Goal: Find contact information: Find contact information

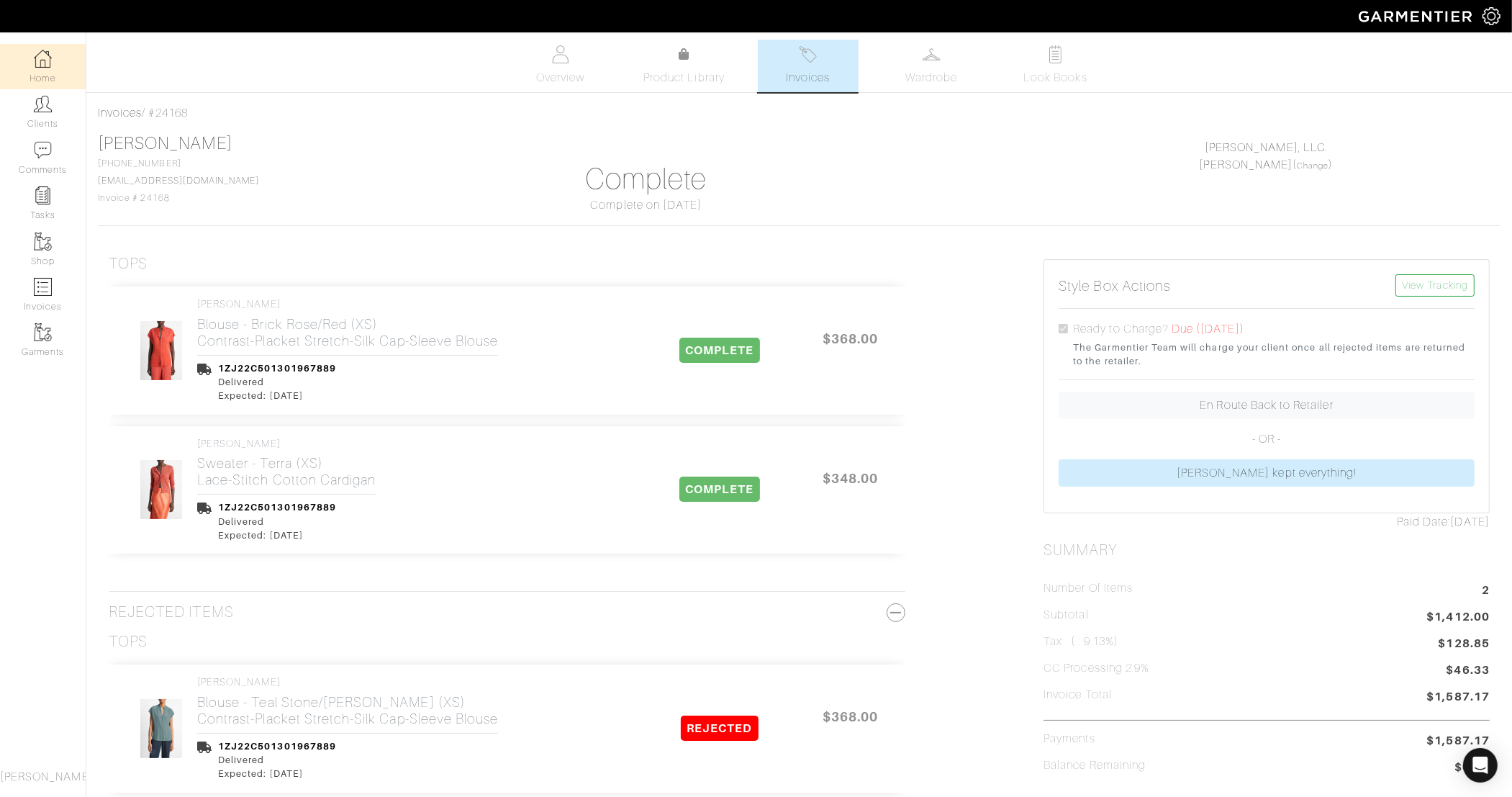
click at [46, 87] on link "Home" at bounding box center [43, 67] width 86 height 45
click at [47, 115] on link "Clients" at bounding box center [43, 112] width 86 height 45
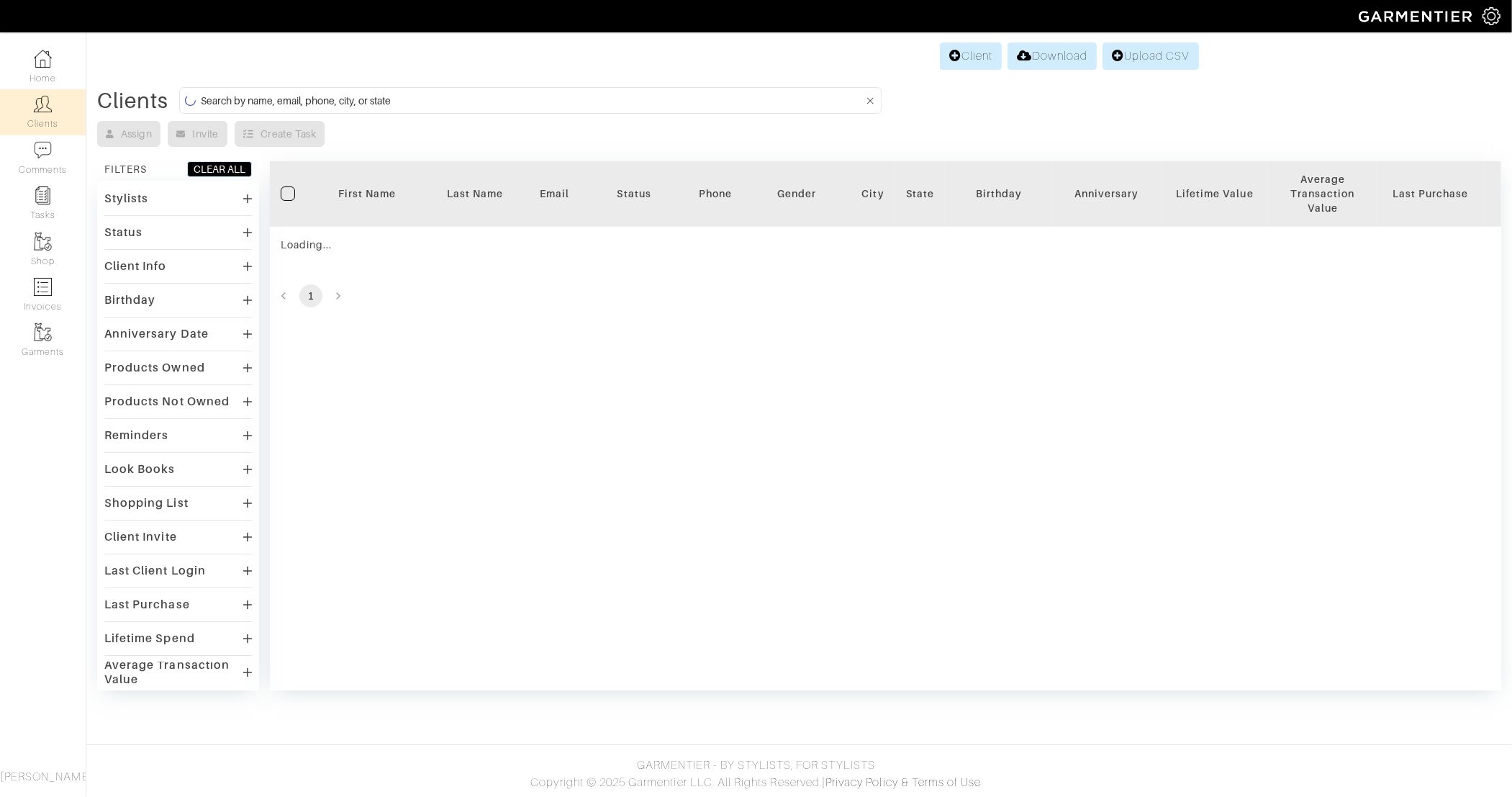
click at [508, 100] on input at bounding box center [532, 101] width 662 height 18
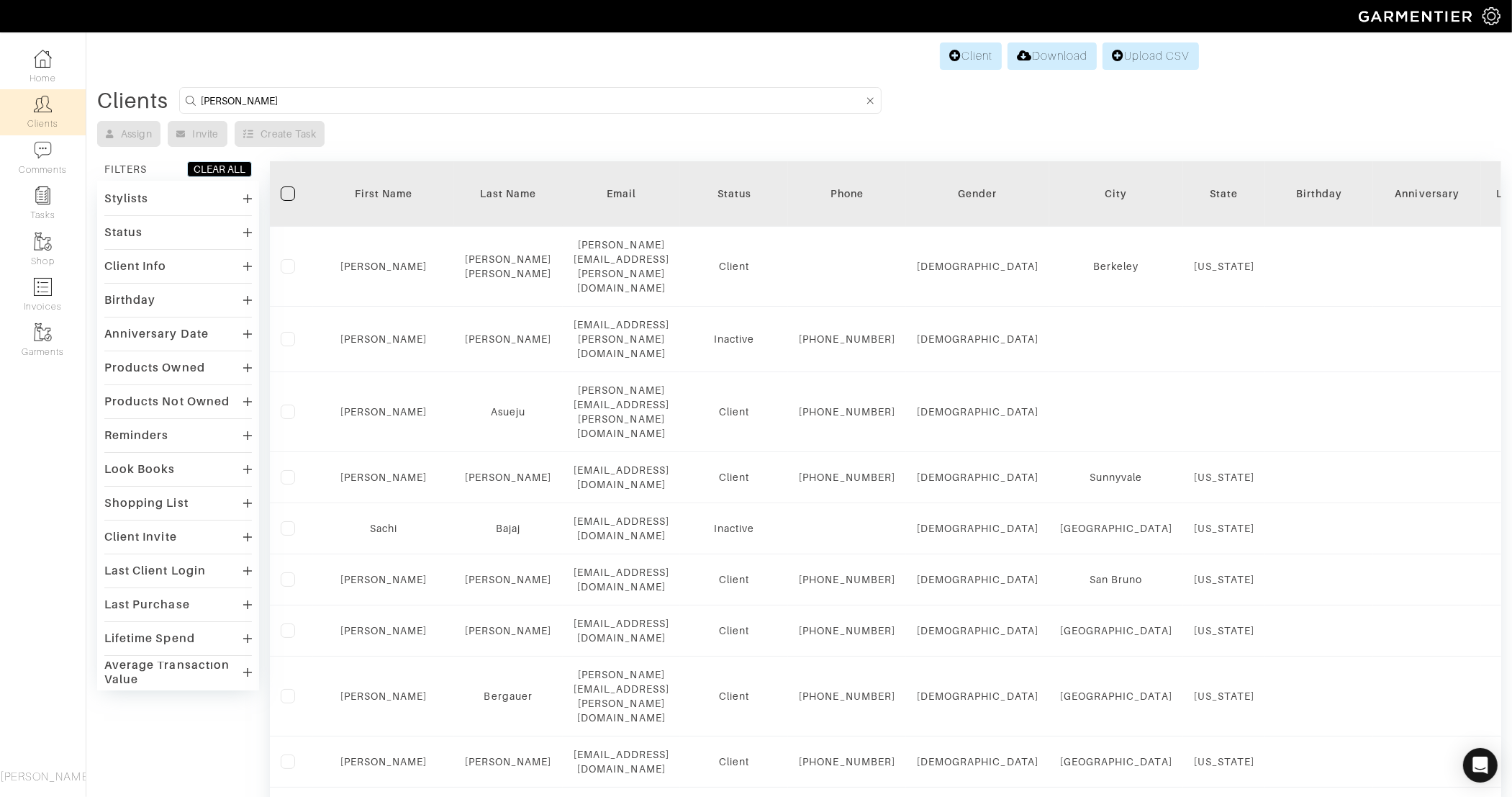
type input "julie"
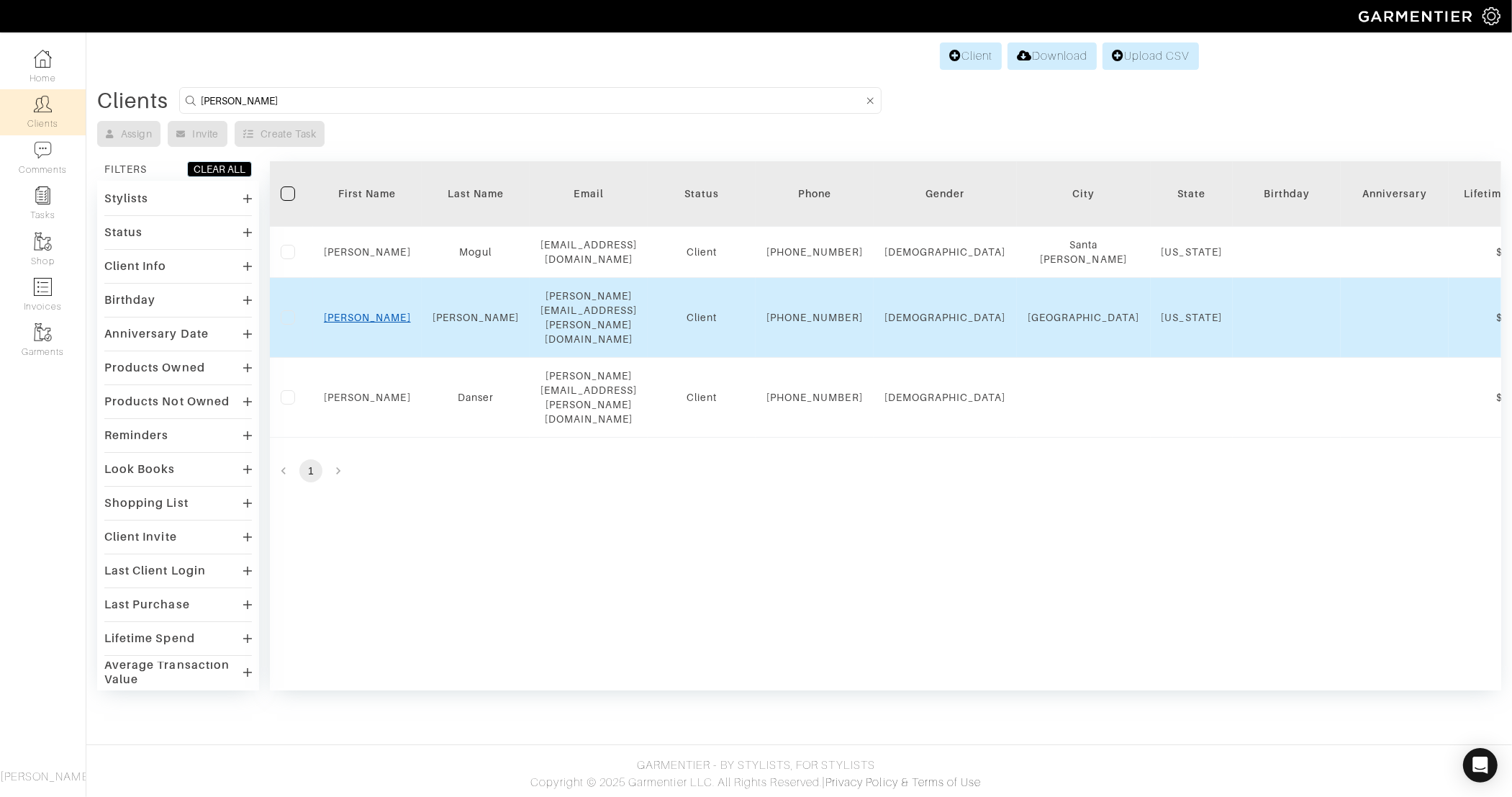
click at [367, 323] on link "Julie" at bounding box center [367, 317] width 87 height 12
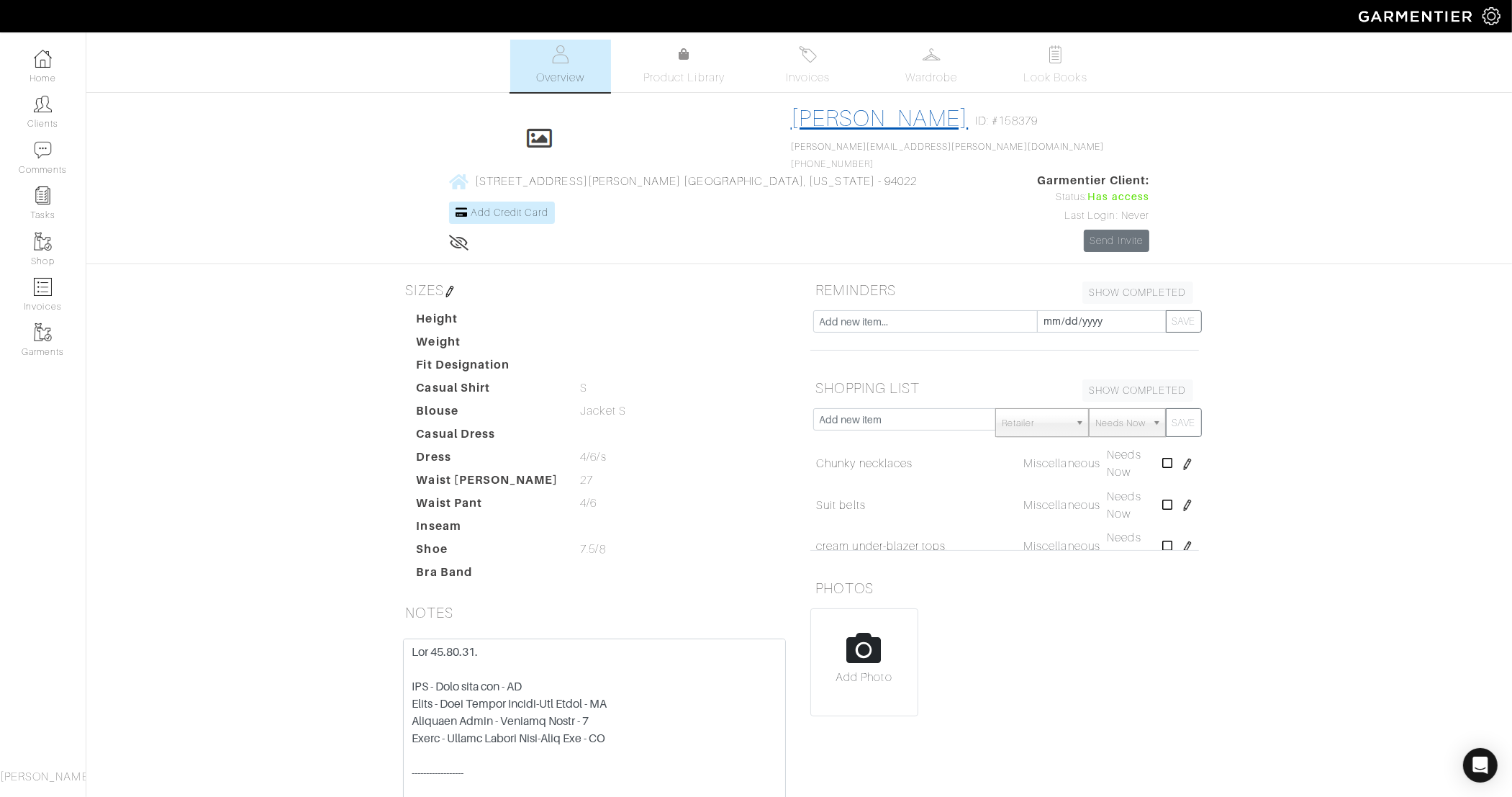
drag, startPoint x: 662, startPoint y: 118, endPoint x: 570, endPoint y: 124, distance: 92.2
click at [791, 124] on div "[PERSON_NAME] ID: #158379" at bounding box center [948, 121] width 314 height 33
copy link "[PERSON_NAME]"
drag, startPoint x: 658, startPoint y: 146, endPoint x: 496, endPoint y: 145, distance: 162.0
click at [496, 146] on div "Click To Edit [PERSON_NAME] ID: #158379 [PERSON_NAME][EMAIL_ADDRESS][PERSON_NAM…" at bounding box center [799, 178] width 820 height 148
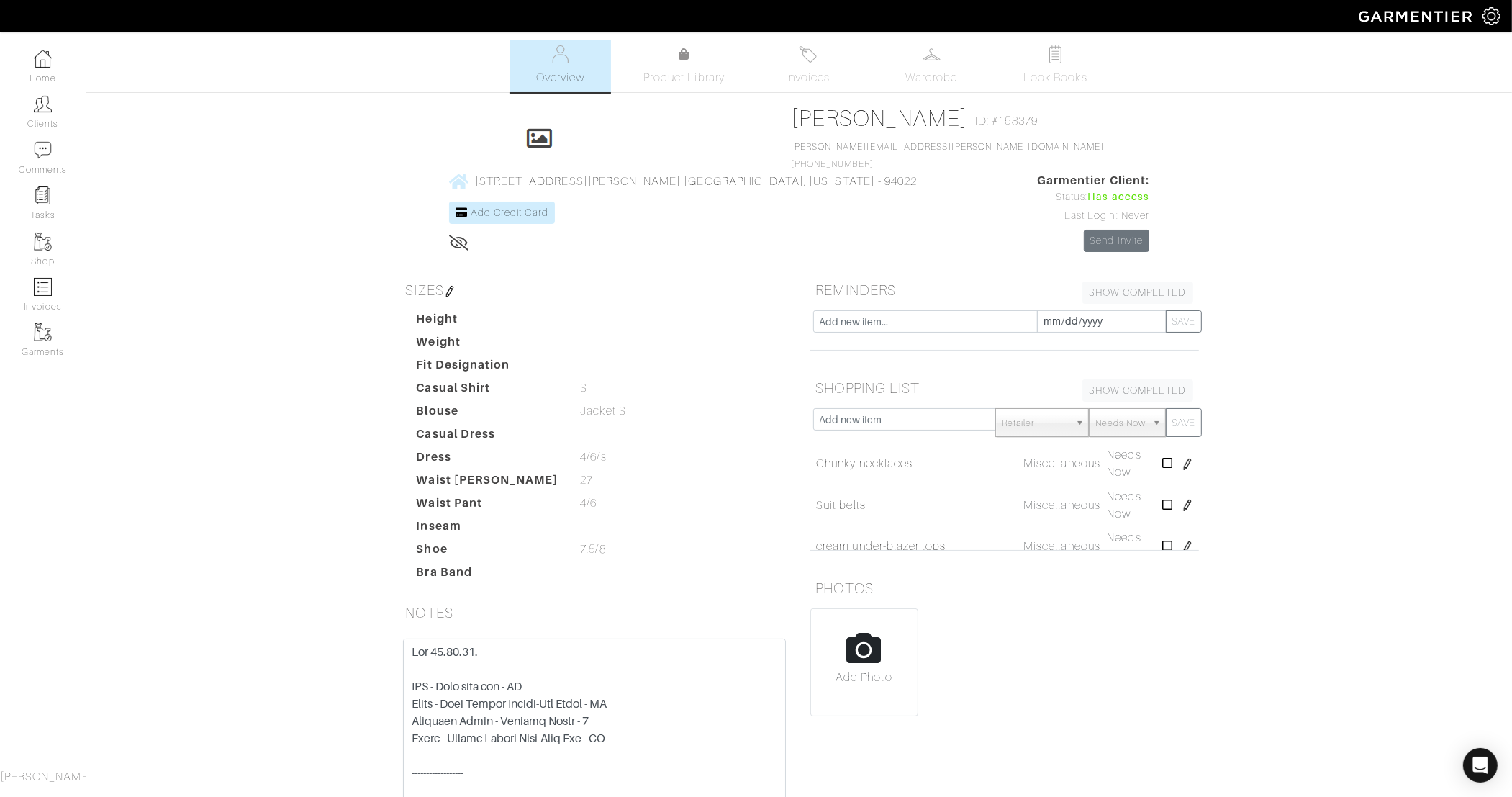
click at [791, 139] on div "[PERSON_NAME] ID: #158379 [PERSON_NAME][EMAIL_ADDRESS][PERSON_NAME][DOMAIN_NAME…" at bounding box center [948, 138] width 314 height 68
drag, startPoint x: 643, startPoint y: 149, endPoint x: 513, endPoint y: 152, distance: 130.0
click at [512, 152] on div "Click To Edit [PERSON_NAME] ID: #158379 [PERSON_NAME][EMAIL_ADDRESS][PERSON_NAM…" at bounding box center [799, 178] width 820 height 148
copy link "[PERSON_NAME][EMAIL_ADDRESS][PERSON_NAME][DOMAIN_NAME]"
drag, startPoint x: 573, startPoint y: 161, endPoint x: 512, endPoint y: 163, distance: 61.0
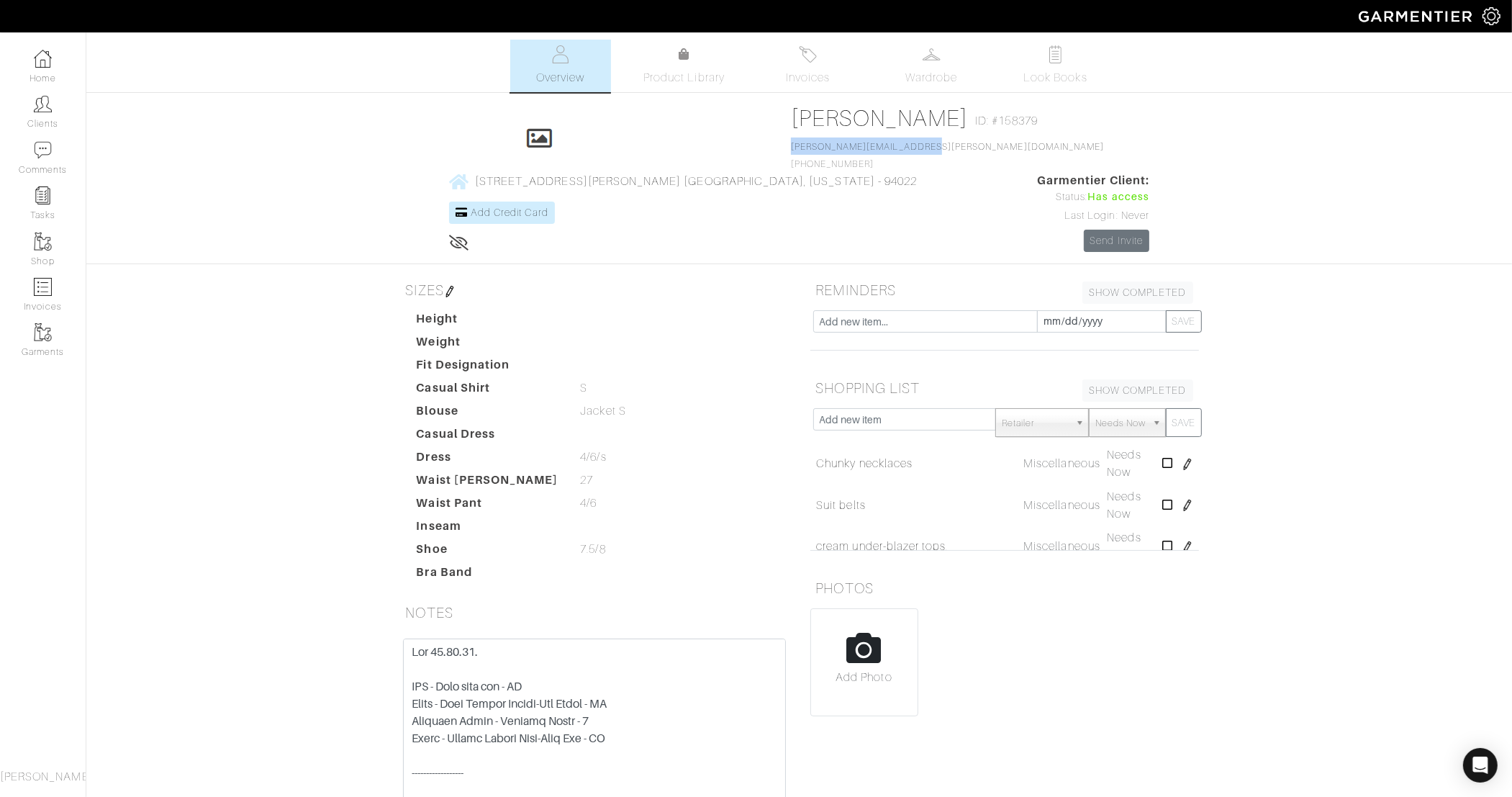
click at [512, 163] on div "Click To Edit [PERSON_NAME] ID: #158379 [PERSON_NAME][EMAIL_ADDRESS][PERSON_NAM…" at bounding box center [799, 178] width 820 height 148
copy span "[PHONE_NUMBER]"
